Goal: Task Accomplishment & Management: Use online tool/utility

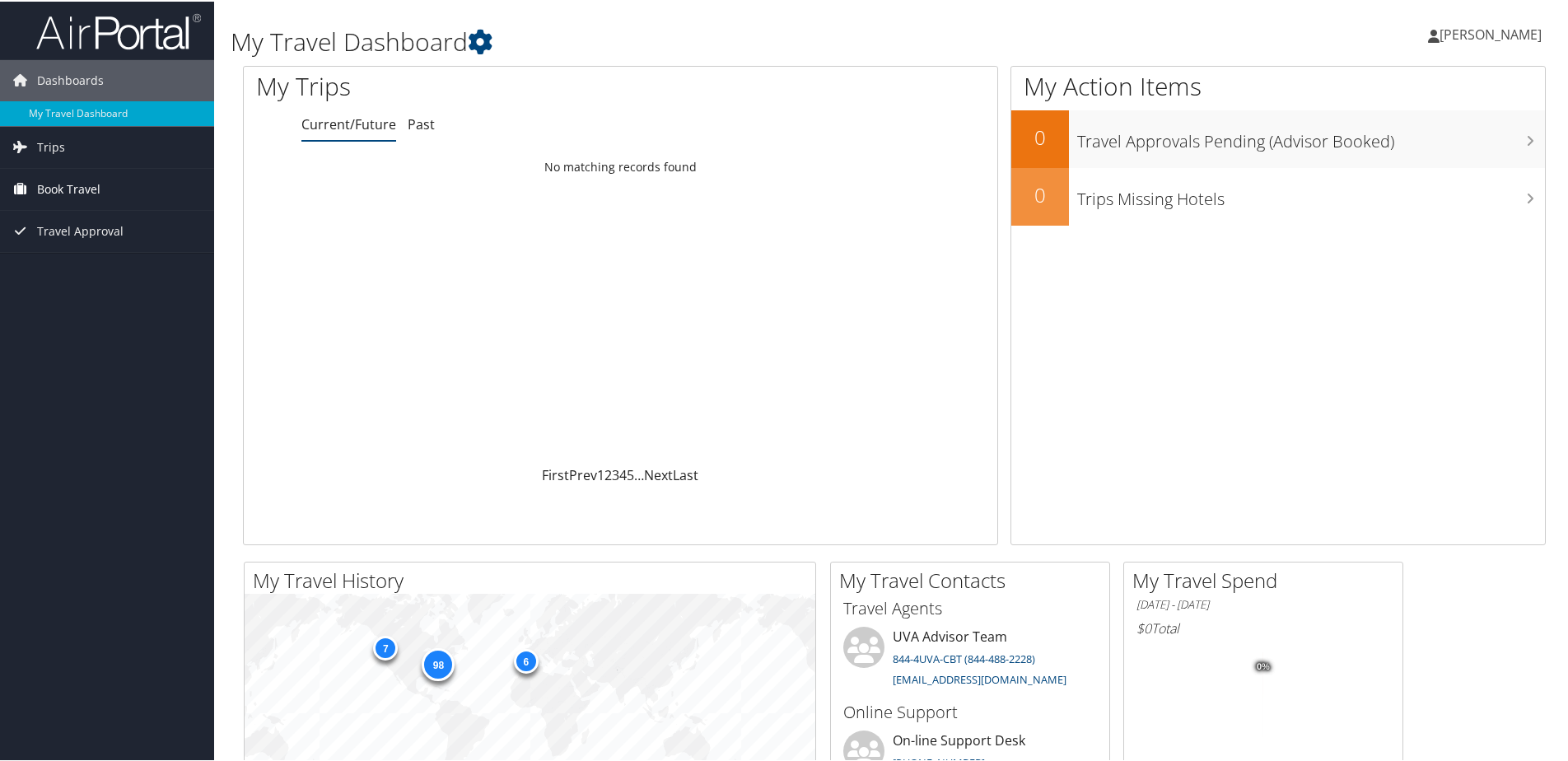
click at [95, 199] on span "Book Travel" at bounding box center [69, 187] width 64 height 41
click at [93, 272] on link "Book/Manage Online Trips" at bounding box center [106, 270] width 214 height 24
